Goal: Task Accomplishment & Management: Use online tool/utility

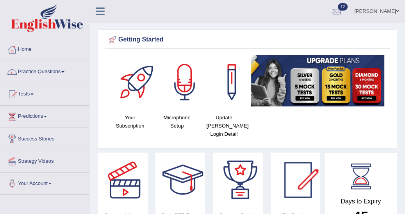
click at [34, 94] on span at bounding box center [31, 94] width 3 height 2
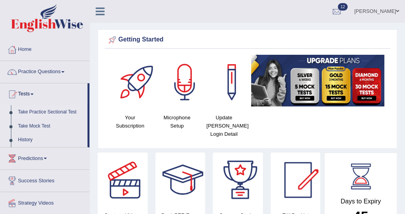
click at [58, 113] on link "Take Practice Sectional Test" at bounding box center [50, 112] width 73 height 14
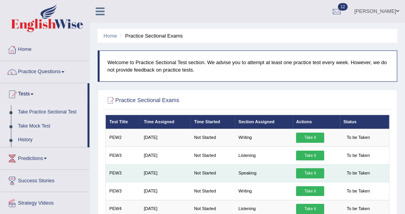
click at [304, 172] on link "Take it" at bounding box center [310, 173] width 28 height 10
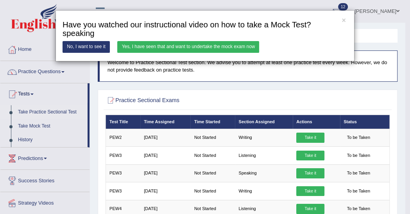
click at [166, 46] on link "Yes, I have seen that and want to undertake the mock exam now" at bounding box center [188, 46] width 142 height 11
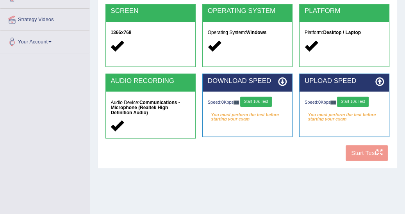
scroll to position [154, 0]
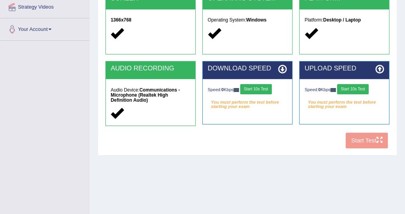
click at [263, 89] on button "Start 10s Test" at bounding box center [256, 89] width 32 height 10
click at [357, 88] on button "Start 10s Test" at bounding box center [353, 89] width 32 height 10
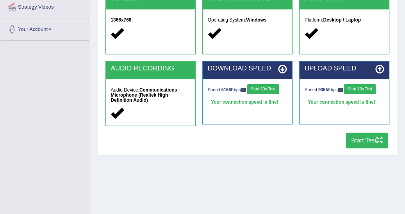
click at [369, 141] on button "Start Test" at bounding box center [367, 139] width 43 height 15
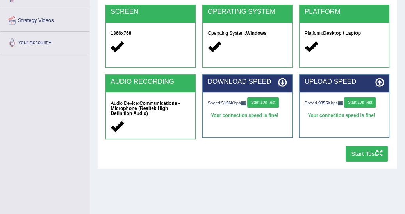
scroll to position [141, 0]
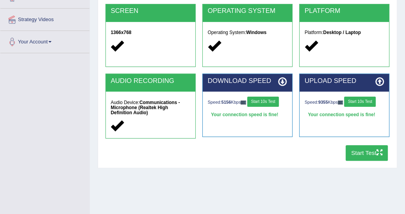
click at [361, 153] on button "Start Test" at bounding box center [367, 152] width 43 height 15
